Goal: Information Seeking & Learning: Check status

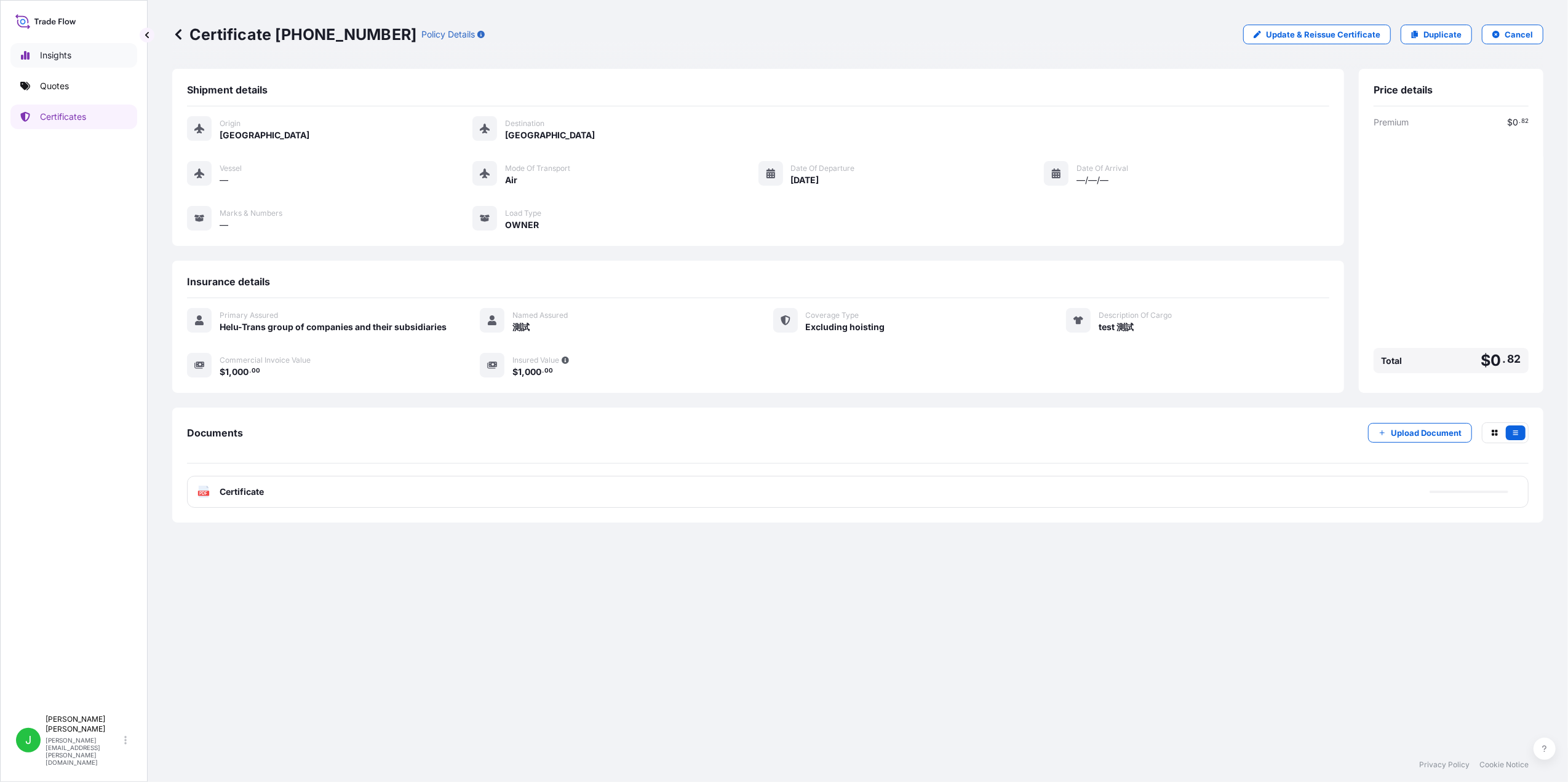
click at [65, 57] on p "Insights" at bounding box center [56, 56] width 31 height 12
select select "2025"
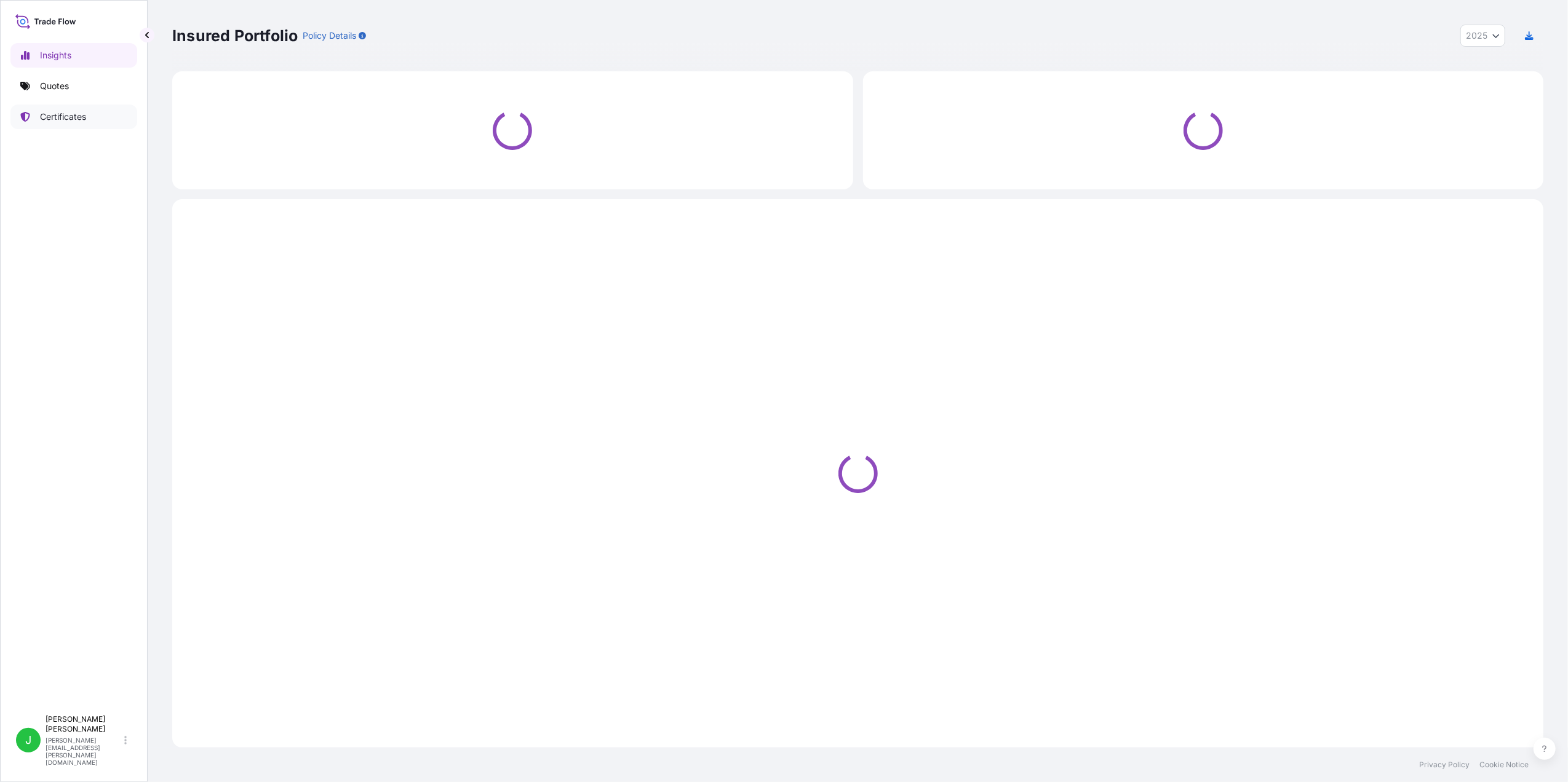
click at [60, 113] on p "Certificates" at bounding box center [63, 117] width 46 height 12
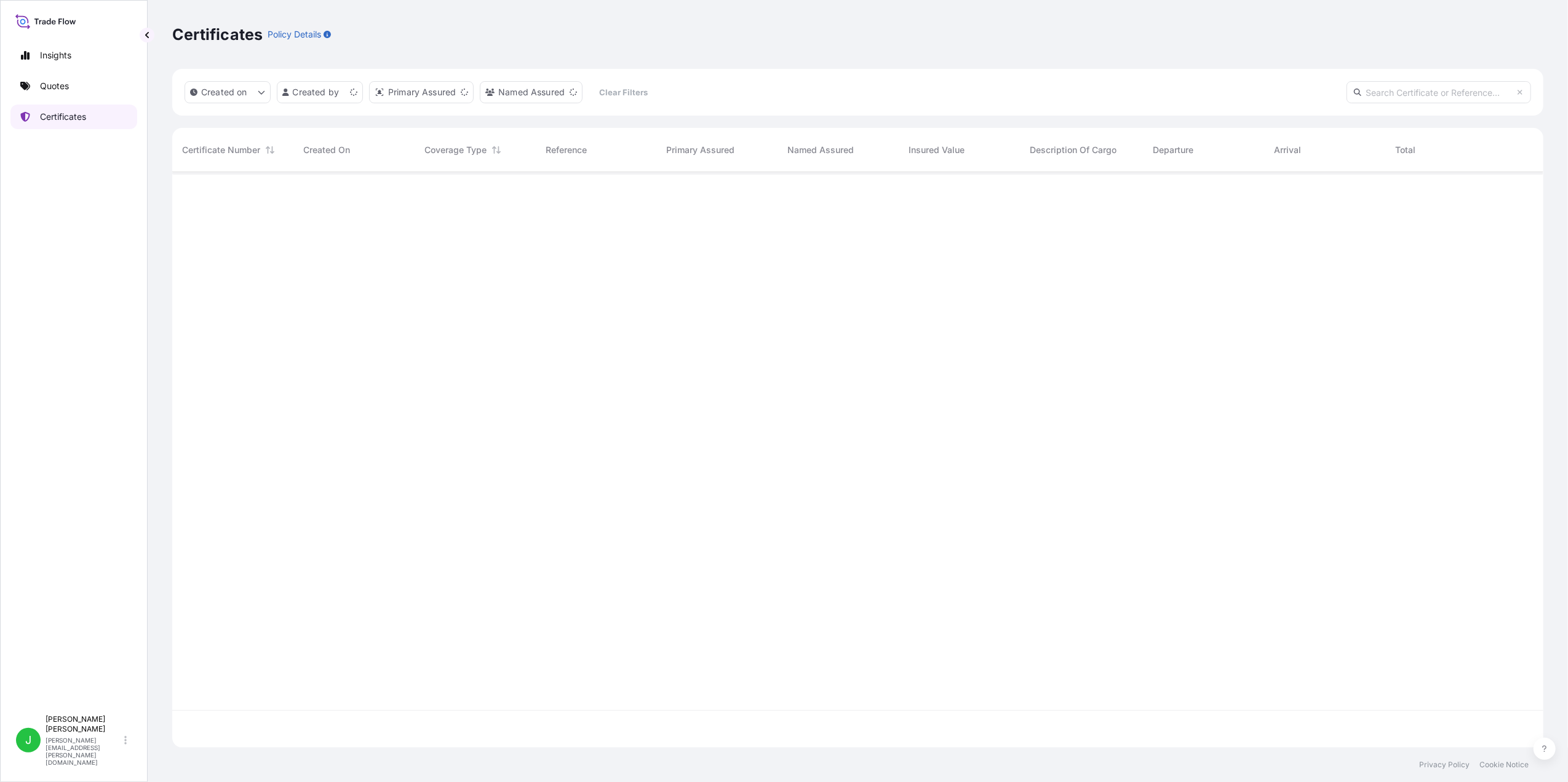
scroll to position [569, 1358]
